Goal: Transaction & Acquisition: Purchase product/service

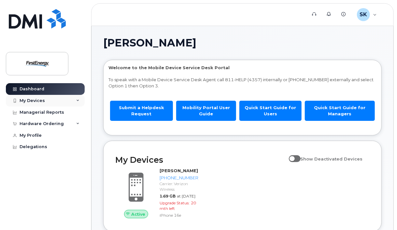
click at [29, 100] on div "My Devices" at bounding box center [32, 100] width 25 height 5
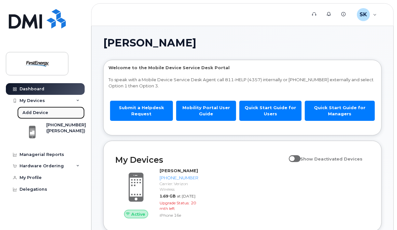
click at [39, 111] on div "Add Device" at bounding box center [35, 113] width 26 height 6
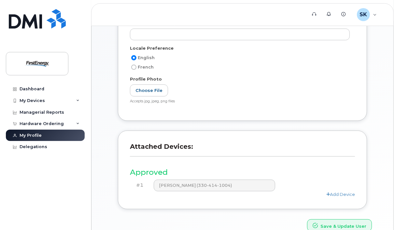
scroll to position [155, 0]
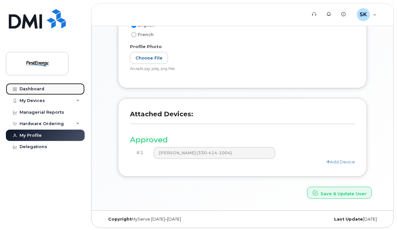
click at [32, 87] on div "Dashboard" at bounding box center [32, 89] width 25 height 5
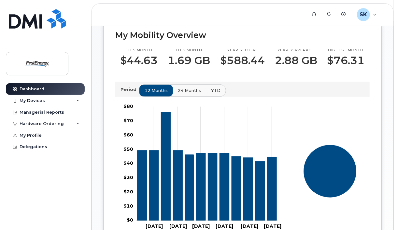
scroll to position [228, 0]
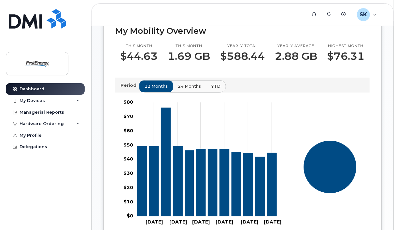
click at [336, 62] on div "Highest month $76.31" at bounding box center [345, 53] width 37 height 19
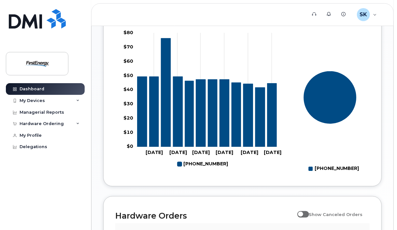
scroll to position [287, 0]
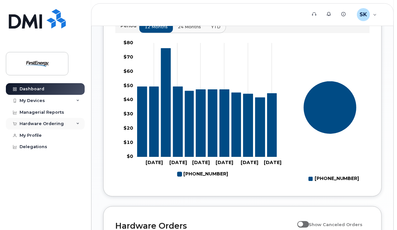
click at [78, 123] on icon at bounding box center [77, 123] width 3 height 3
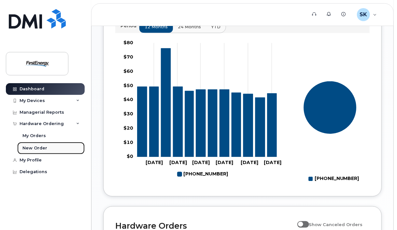
click at [44, 147] on div "New Order" at bounding box center [34, 148] width 25 height 6
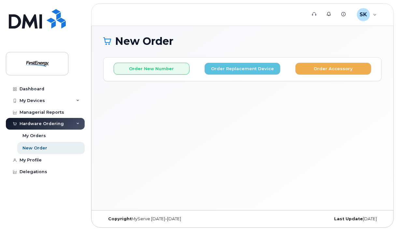
scroll to position [3, 0]
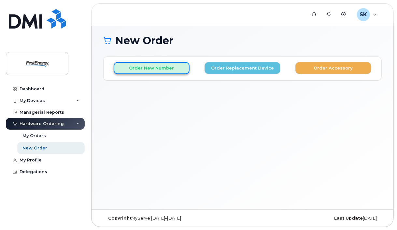
click at [169, 69] on button "Order New Number" at bounding box center [152, 68] width 76 height 12
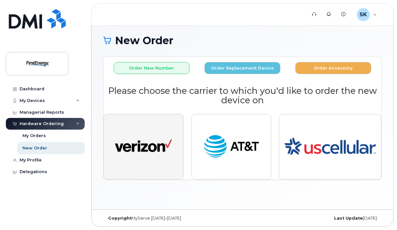
click at [149, 152] on img "button" at bounding box center [143, 146] width 57 height 29
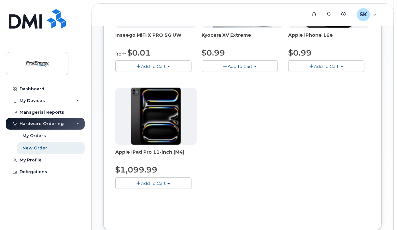
scroll to position [166, 0]
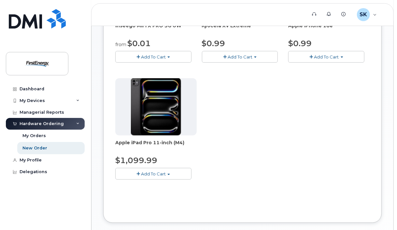
click at [146, 124] on img at bounding box center [156, 106] width 50 height 57
click at [158, 172] on span "Add To Cart" at bounding box center [153, 173] width 25 height 5
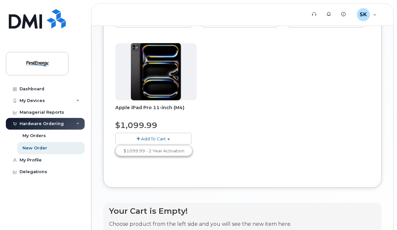
scroll to position [198, 0]
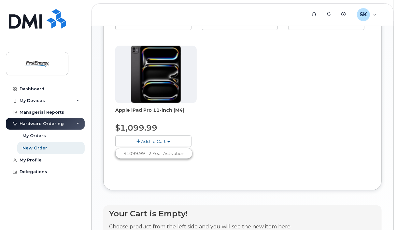
click at [138, 140] on span "button" at bounding box center [138, 142] width 4 height 4
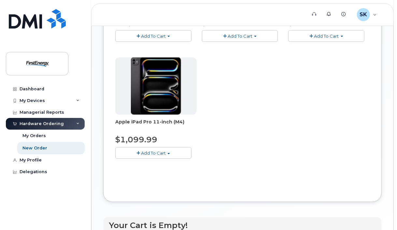
scroll to position [182, 0]
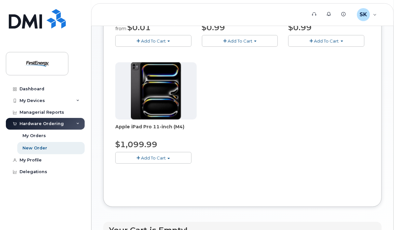
click at [151, 154] on button "Add To Cart" at bounding box center [153, 157] width 76 height 11
click at [164, 167] on link "$1099.99 - 2 Year Activation" at bounding box center [154, 170] width 74 height 8
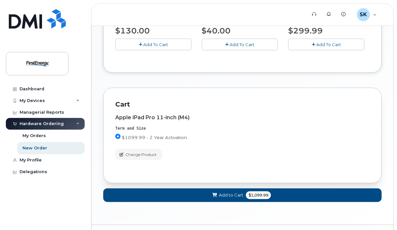
scroll to position [218, 0]
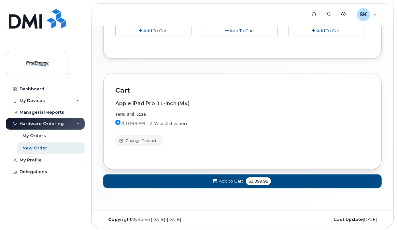
click at [296, 175] on button "Add to Cart $1,099.99" at bounding box center [242, 181] width 278 height 13
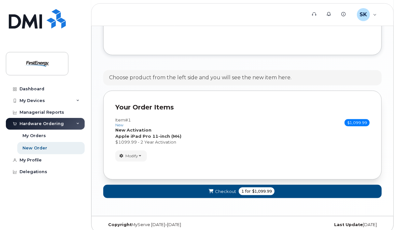
scroll to position [338, 0]
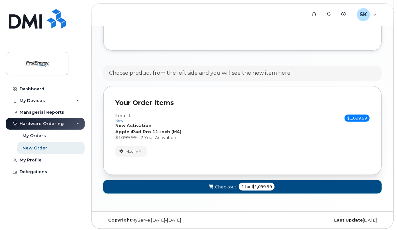
click at [309, 183] on button "Checkout 1 for $1,099.99" at bounding box center [242, 187] width 278 height 13
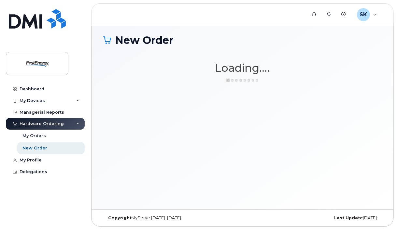
scroll to position [3, 0]
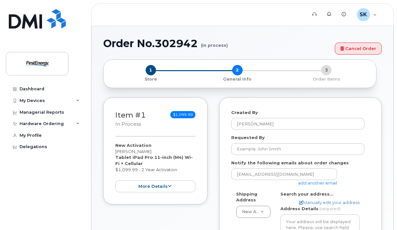
select select
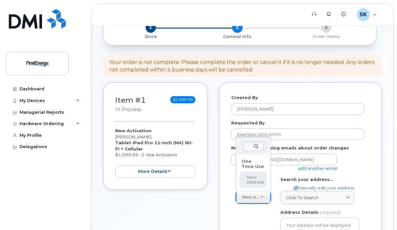
scroll to position [33, 0]
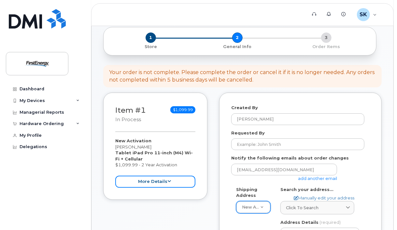
click at [187, 180] on button "more details" at bounding box center [155, 182] width 80 height 12
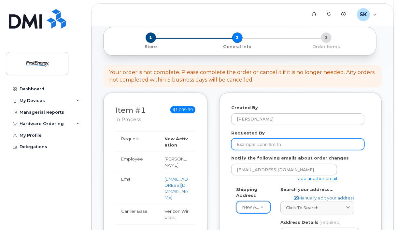
click at [253, 145] on input "Requested By" at bounding box center [297, 145] width 133 height 12
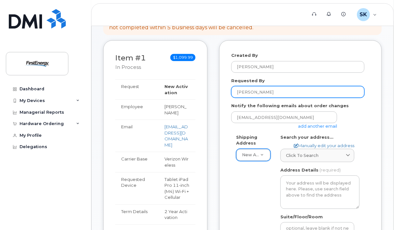
scroll to position [0, 0]
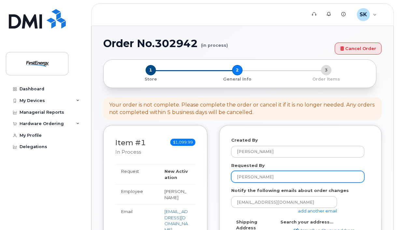
type input "[PERSON_NAME]"
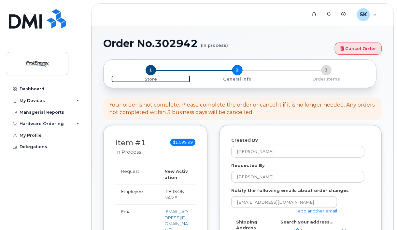
click at [148, 68] on span "1" at bounding box center [150, 70] width 10 height 10
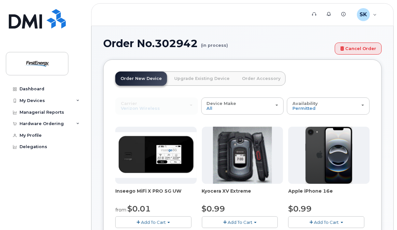
click at [257, 79] on link "Order Accessory" at bounding box center [261, 79] width 49 height 14
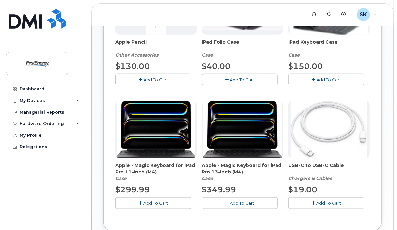
scroll to position [325, 0]
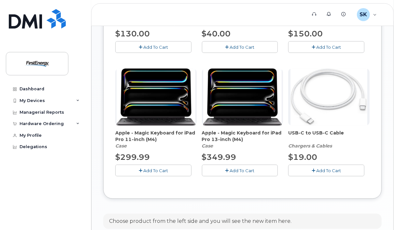
click at [168, 168] on span "Add To Cart" at bounding box center [155, 170] width 25 height 5
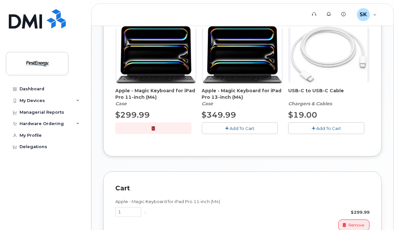
scroll to position [423, 0]
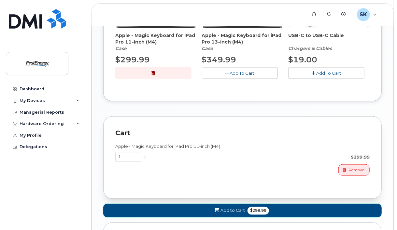
click at [296, 206] on button "Add to Cart $299.99" at bounding box center [242, 210] width 278 height 13
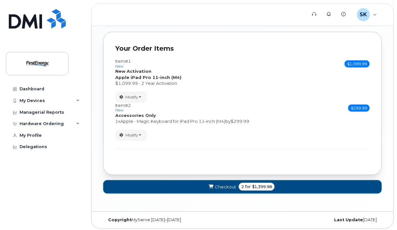
click at [311, 184] on button "Checkout 2 for $1,399.98" at bounding box center [242, 187] width 278 height 13
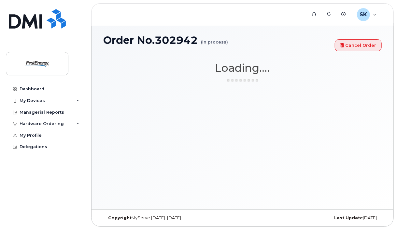
scroll to position [3, 0]
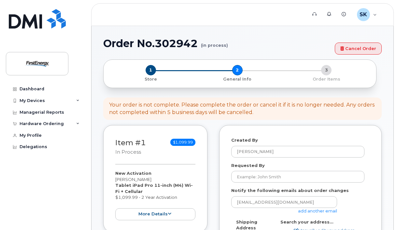
select select
click at [325, 176] on input "Requested By" at bounding box center [297, 177] width 133 height 12
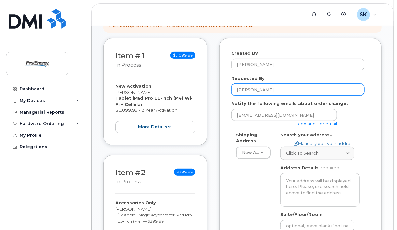
scroll to position [98, 0]
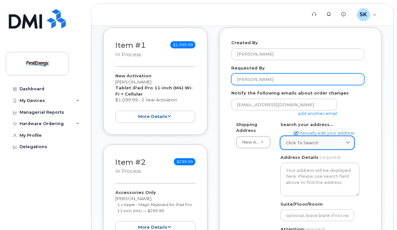
type input "[PERSON_NAME]"
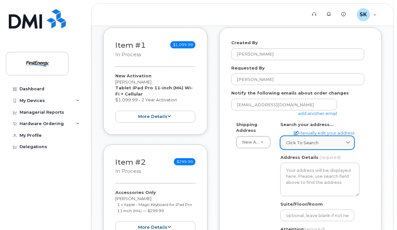
click at [349, 141] on icon at bounding box center [348, 143] width 4 height 4
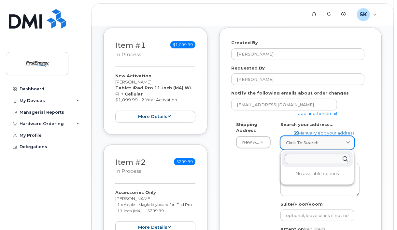
click at [349, 141] on icon at bounding box center [348, 143] width 4 height 4
click at [379, 127] on div "Created By Sealy, Karen A Requested By Karen Sealy Notify the following emails …" at bounding box center [300, 167] width 162 height 278
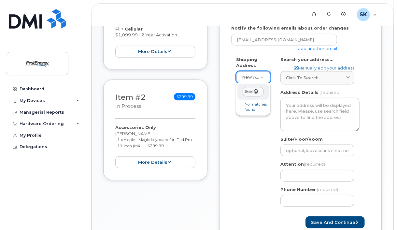
scroll to position [0, 9]
type input "FirstEnergy"
click at [254, 91] on div "FirstEnergy" at bounding box center [253, 92] width 32 height 16
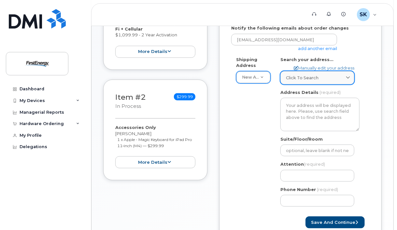
click at [325, 76] on div "Click to search" at bounding box center [317, 78] width 63 height 6
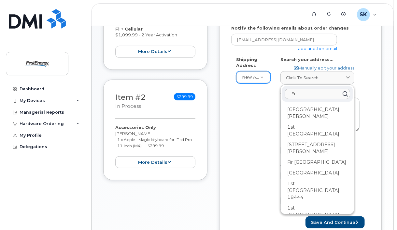
type input "F"
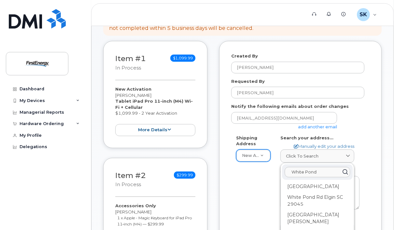
scroll to position [84, 0]
type input "W"
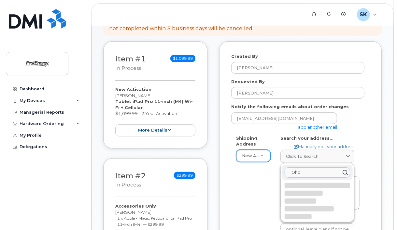
scroll to position [0, 0]
type input "Ohio Edison"
click at [344, 171] on icon at bounding box center [344, 172] width 9 height 9
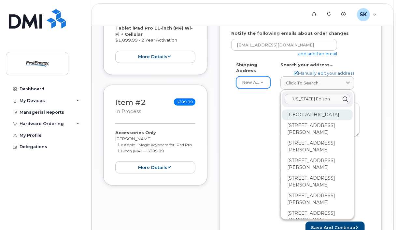
scroll to position [116, 0]
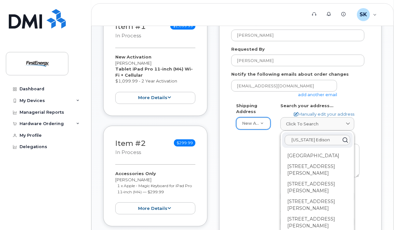
click at [361, 125] on div "AB Search your address... Manually edit your address Click to search Ohio Ediso…" at bounding box center [319, 181] width 89 height 156
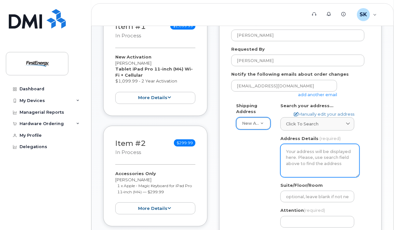
click at [312, 153] on textarea "Address Details" at bounding box center [319, 160] width 79 height 33
click at [317, 163] on textarea "Address Details" at bounding box center [319, 160] width 79 height 33
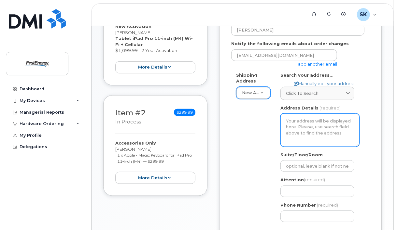
scroll to position [182, 0]
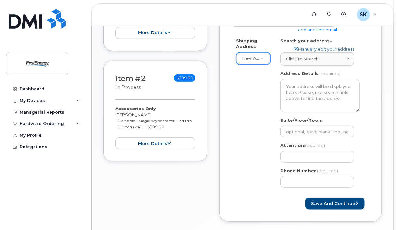
click at [331, 71] on span "(required)" at bounding box center [329, 73] width 21 height 5
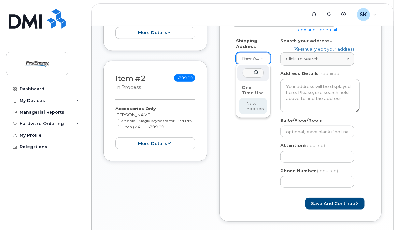
select select
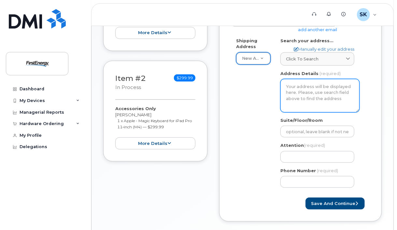
click at [328, 86] on textarea "Address Details" at bounding box center [319, 95] width 79 height 33
click at [310, 91] on textarea "Address Details" at bounding box center [319, 95] width 79 height 33
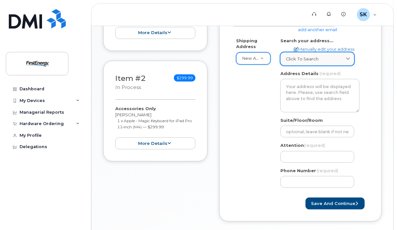
click at [322, 56] on div "Click to search" at bounding box center [317, 59] width 63 height 6
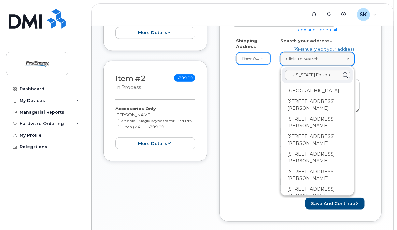
click at [324, 56] on div "Click to search" at bounding box center [317, 59] width 63 height 6
drag, startPoint x: 338, startPoint y: 70, endPoint x: 257, endPoint y: 73, distance: 81.4
click at [257, 73] on div "Shipping Address New Address New Address AB Search your address... Manually edi…" at bounding box center [297, 116] width 133 height 156
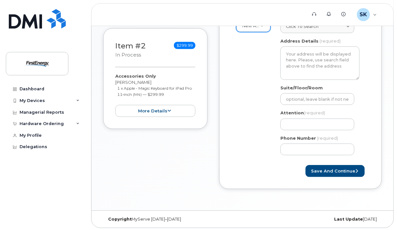
scroll to position [116, 0]
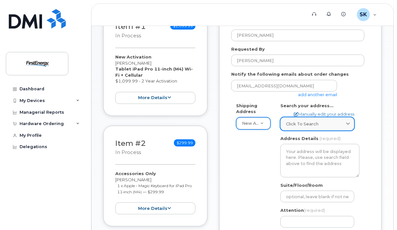
click at [312, 119] on link "Click to search" at bounding box center [317, 123] width 74 height 13
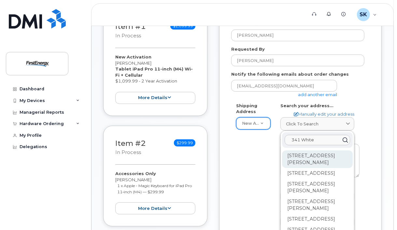
type input "341 White"
click at [320, 159] on div "341 White Pond Dr Akron OH 44320-1119" at bounding box center [317, 160] width 71 height 18
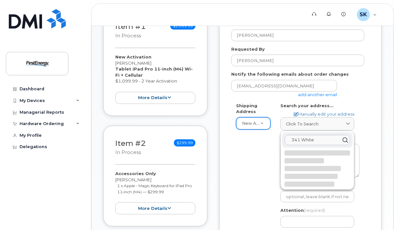
select select
type textarea "341 White Pond Dr AKRON OH 44320-1119 UNITED STATES"
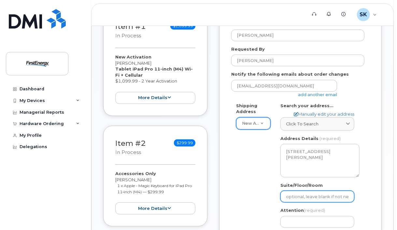
click at [293, 194] on input "Suite/Floor/Room" at bounding box center [317, 197] width 74 height 12
paste input "A-FEHQ-B3"
select select
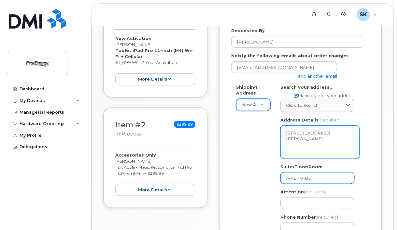
scroll to position [149, 0]
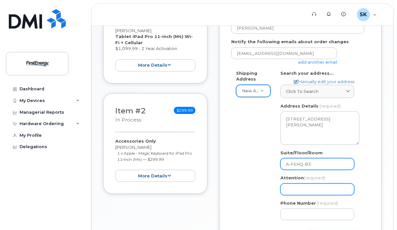
type input "A-FEHQ-B3"
click at [336, 192] on input "Attention (required)" at bounding box center [317, 190] width 74 height 12
select select
type input "K"
select select
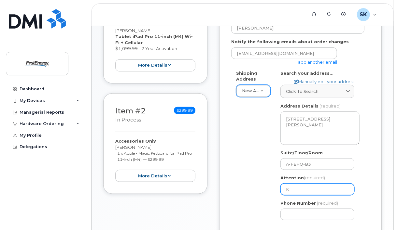
type input "Ka"
select select
type input "Kar"
select select
type input "Kare"
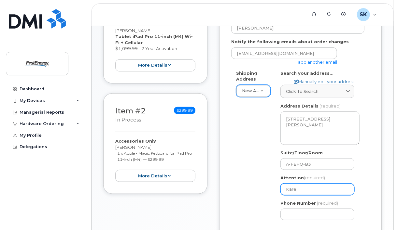
select select
type input "Karen"
select select
type input "Karen S"
select select
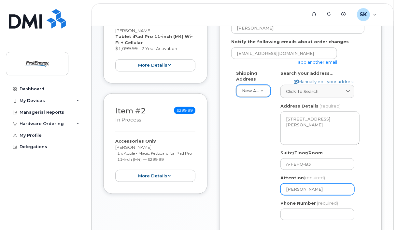
type input "Karen Se"
select select
type input "Karen Sea"
select select
type input "Karen Seal"
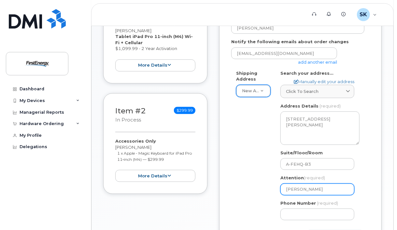
select select
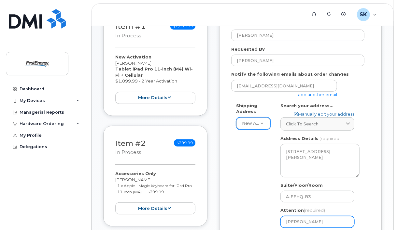
scroll to position [214, 0]
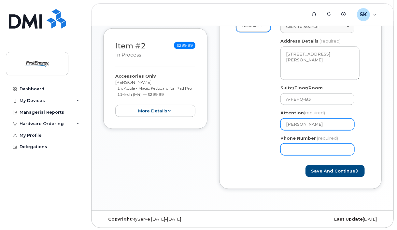
type input "[PERSON_NAME]"
click at [289, 149] on input "Phone Number" at bounding box center [317, 150] width 74 height 12
type input "3304141004"
select select
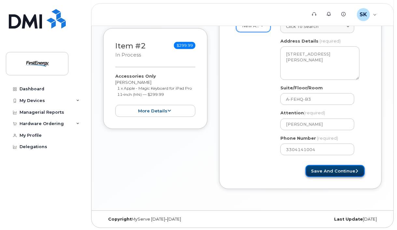
click at [349, 171] on button "Save and Continue" at bounding box center [334, 171] width 59 height 12
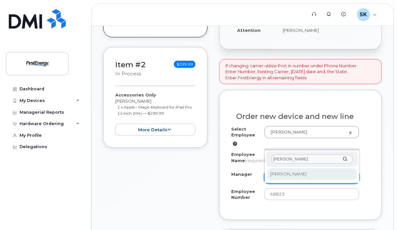
type input "[PERSON_NAME]"
select select "2083423"
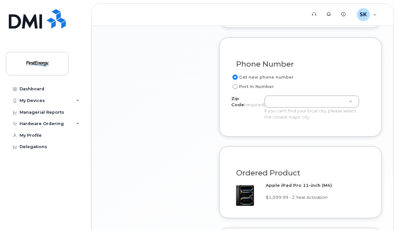
scroll to position [390, 0]
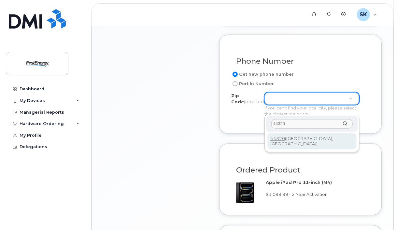
type input "44320"
type input "44320 ([GEOGRAPHIC_DATA], [GEOGRAPHIC_DATA])"
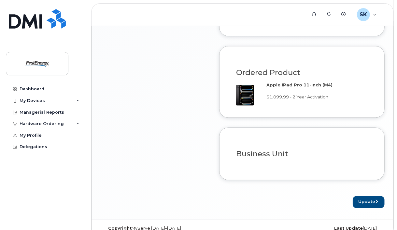
scroll to position [508, 0]
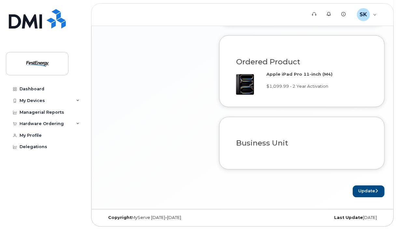
click at [269, 142] on h3 "Business Unit" at bounding box center [301, 144] width 131 height 8
click at [362, 191] on button "Update" at bounding box center [368, 192] width 32 height 12
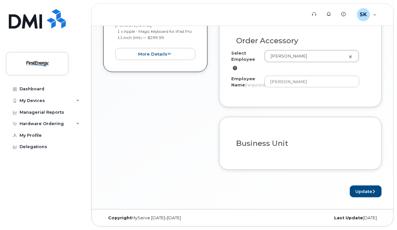
scroll to position [309, 0]
click at [362, 190] on button "Update" at bounding box center [365, 192] width 32 height 12
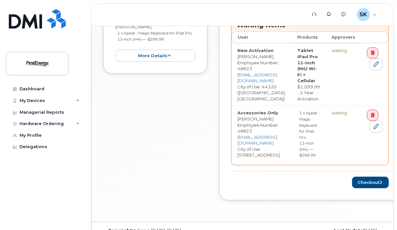
scroll to position [308, 0]
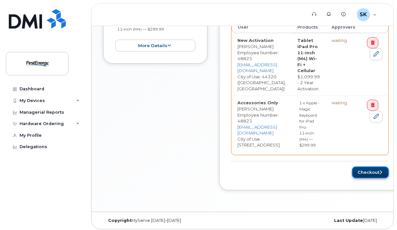
click at [371, 168] on button "Checkout" at bounding box center [370, 173] width 37 height 12
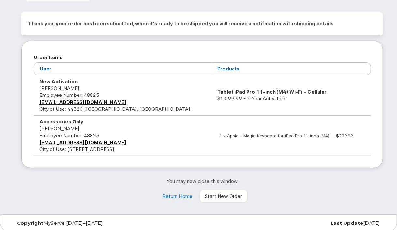
scroll to position [56, 0]
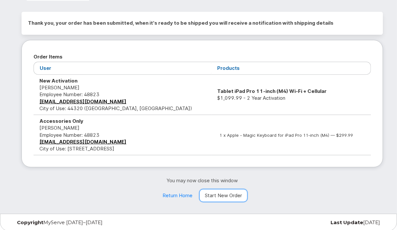
click at [238, 195] on link "Start New Order" at bounding box center [223, 195] width 48 height 13
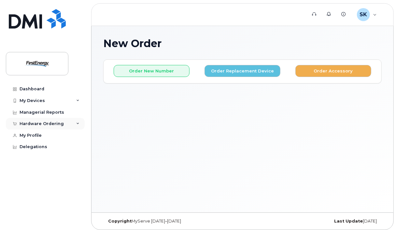
click at [76, 124] on icon at bounding box center [77, 123] width 3 height 3
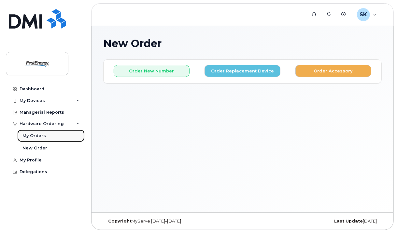
click at [35, 132] on link "My Orders" at bounding box center [50, 136] width 67 height 12
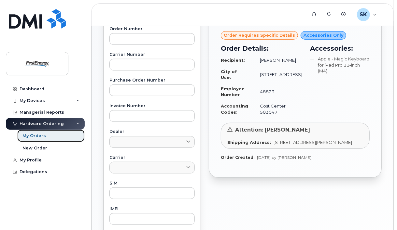
scroll to position [195, 0]
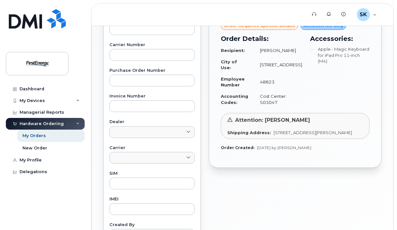
click at [293, 135] on span "341 White Pond Dr AKRON OH 44320-1119 UNITED STATES" at bounding box center [312, 132] width 78 height 5
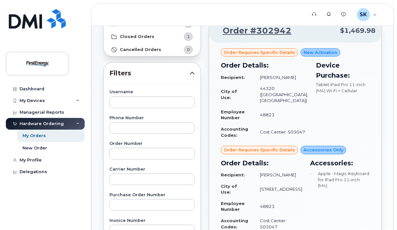
scroll to position [65, 0]
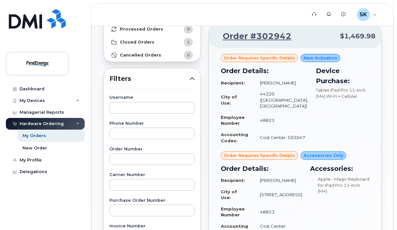
click at [253, 58] on span "Order requires Specific details" at bounding box center [259, 58] width 71 height 6
click at [272, 62] on div "Order Details: Recipient: Karen A Sealy City of Use: 44320 (Akron, OH) Employee…" at bounding box center [264, 106] width 95 height 88
click at [269, 34] on link "Order #302942" at bounding box center [253, 37] width 76 height 12
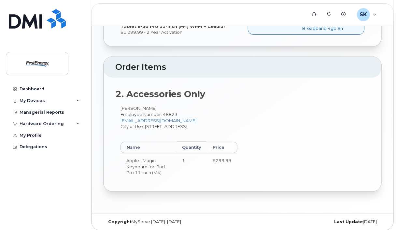
scroll to position [270, 0]
